Goal: Register for event/course

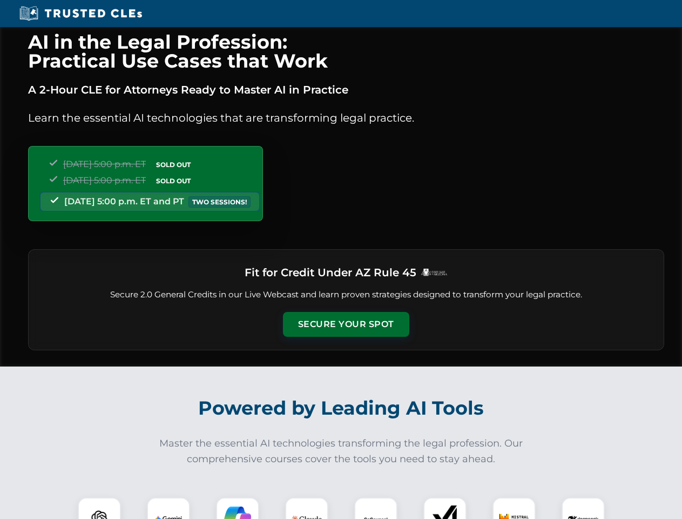
click at [346, 324] on button "Secure Your Spot" at bounding box center [346, 324] width 126 height 25
click at [99, 508] on img at bounding box center [99, 518] width 31 height 31
